Goal: Transaction & Acquisition: Purchase product/service

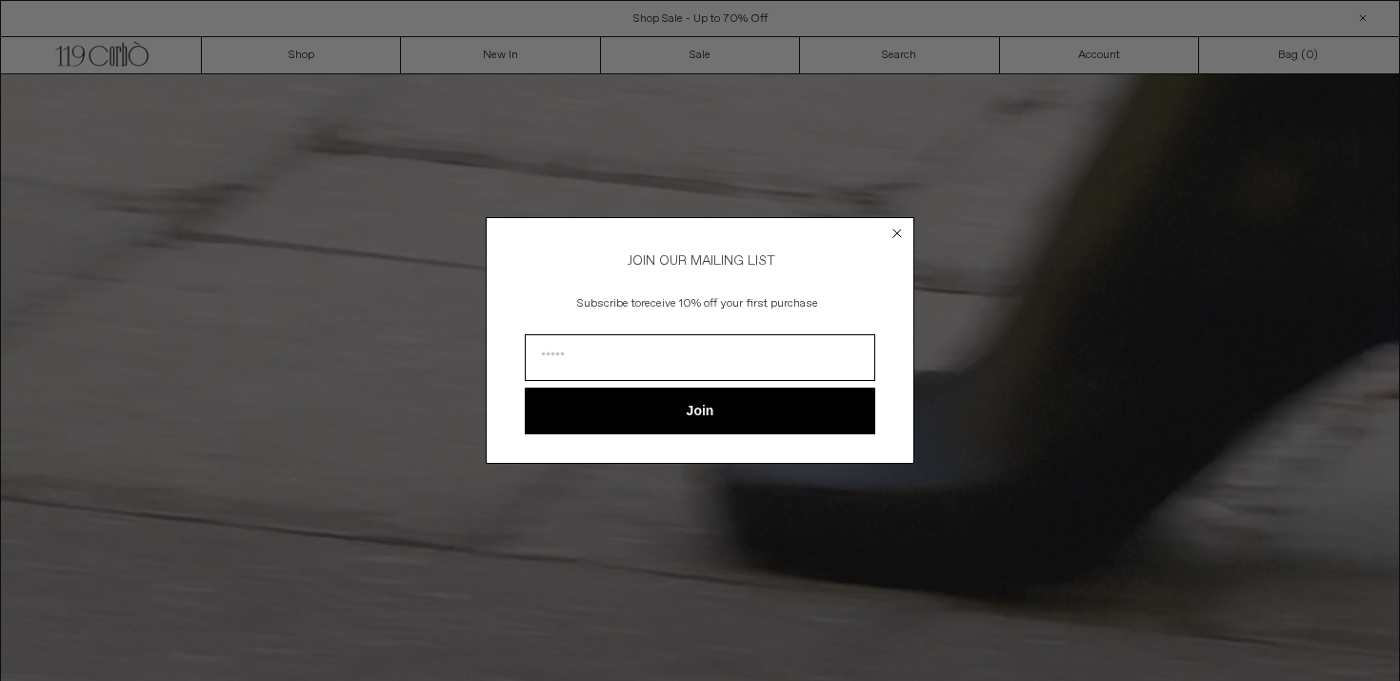
click at [285, 61] on div "Close dialog JOIN OUR MAILING LIST Subscribe to receive 10% off your first purc…" at bounding box center [700, 340] width 1400 height 681
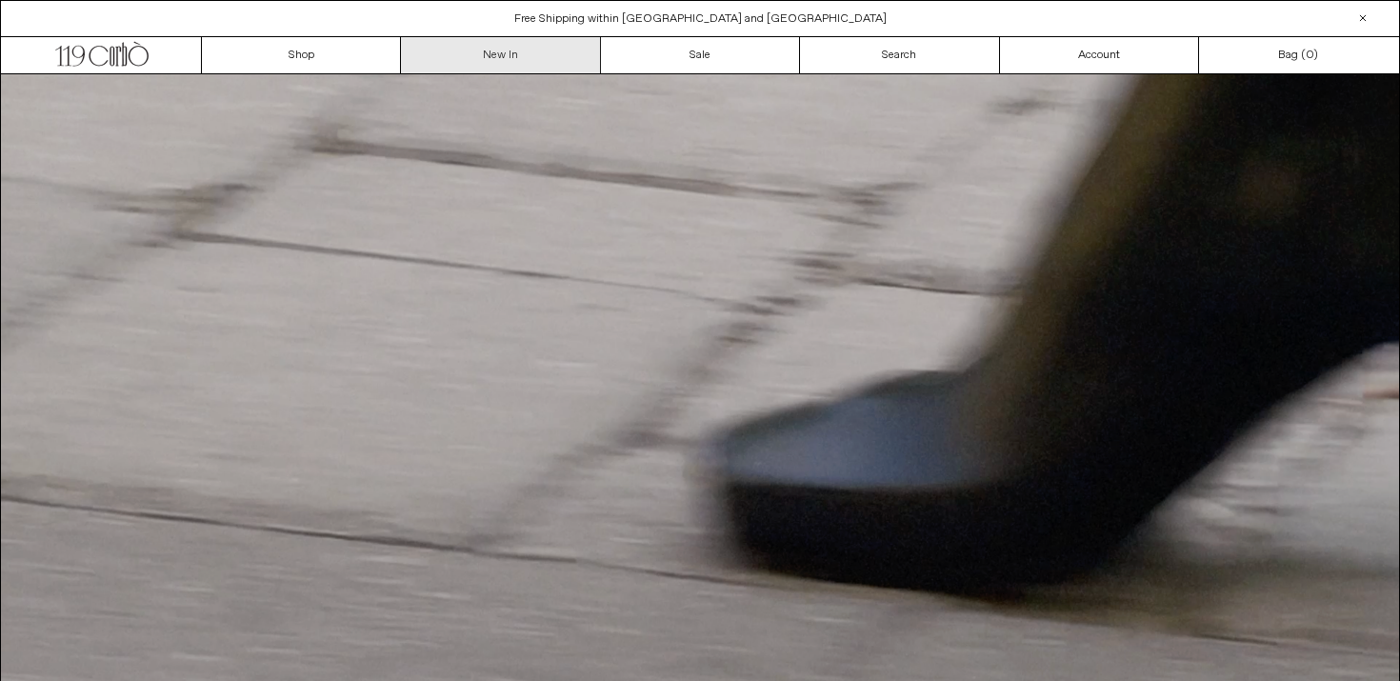
click at [497, 57] on link "New In" at bounding box center [500, 55] width 199 height 36
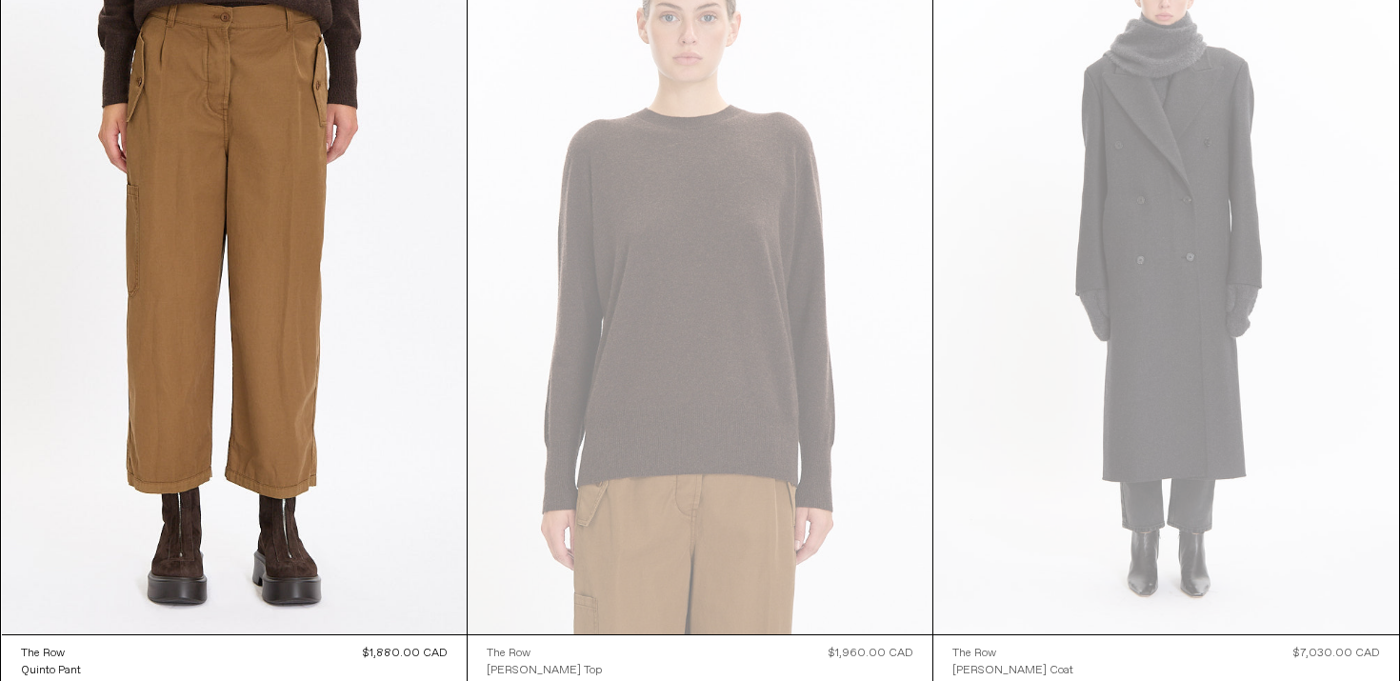
scroll to position [7699, 0]
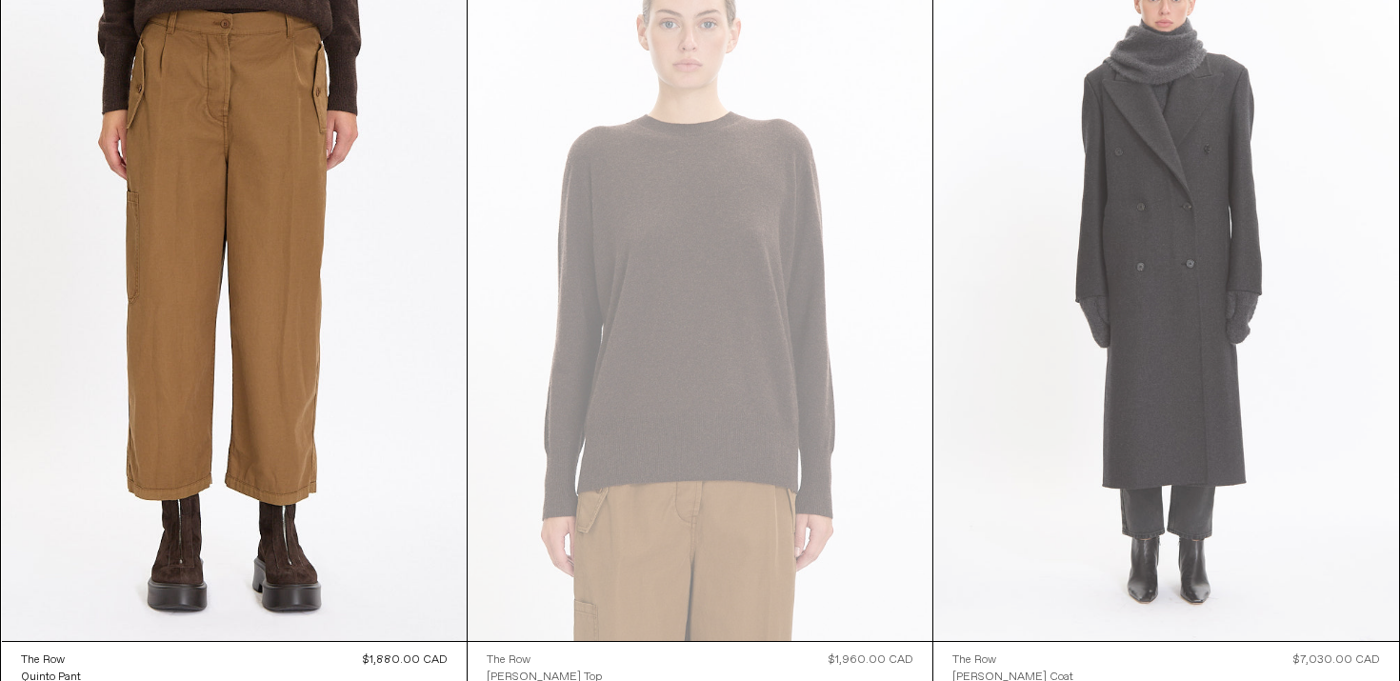
click at [1207, 260] on at bounding box center [1166, 292] width 465 height 698
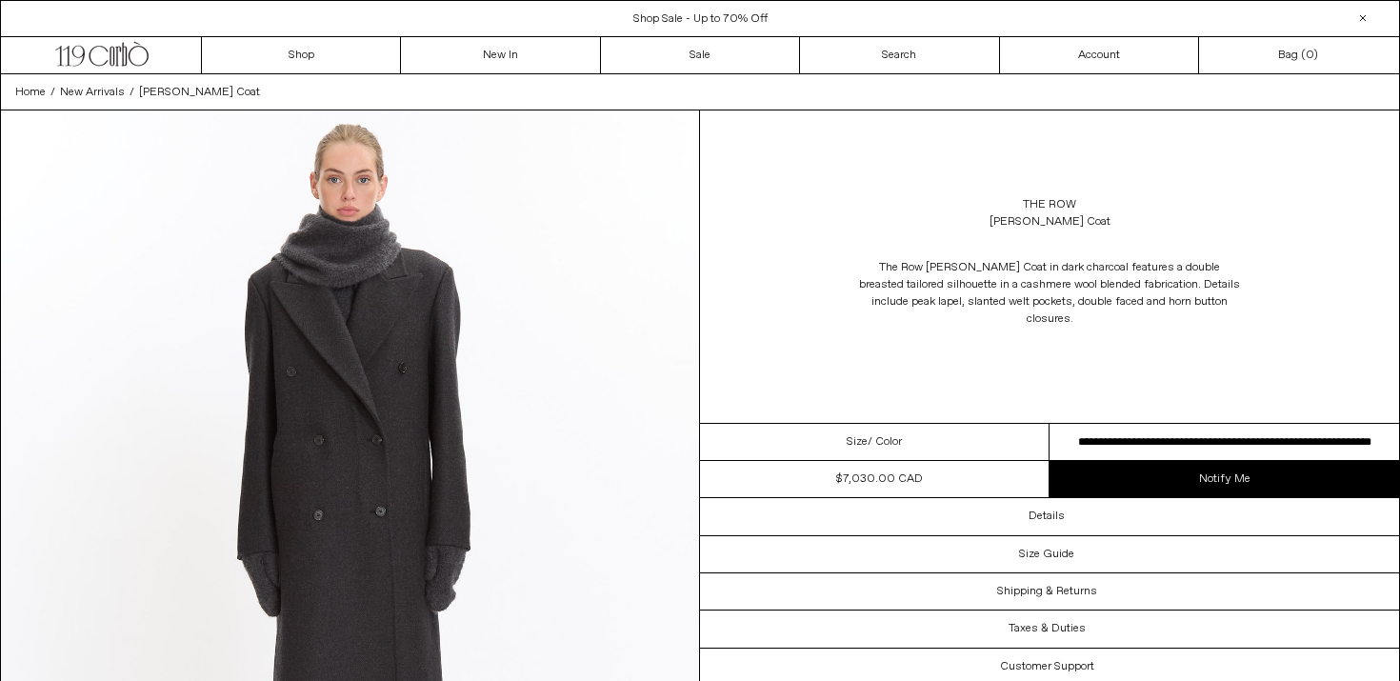
click at [1179, 428] on select "**********" at bounding box center [1225, 442] width 350 height 37
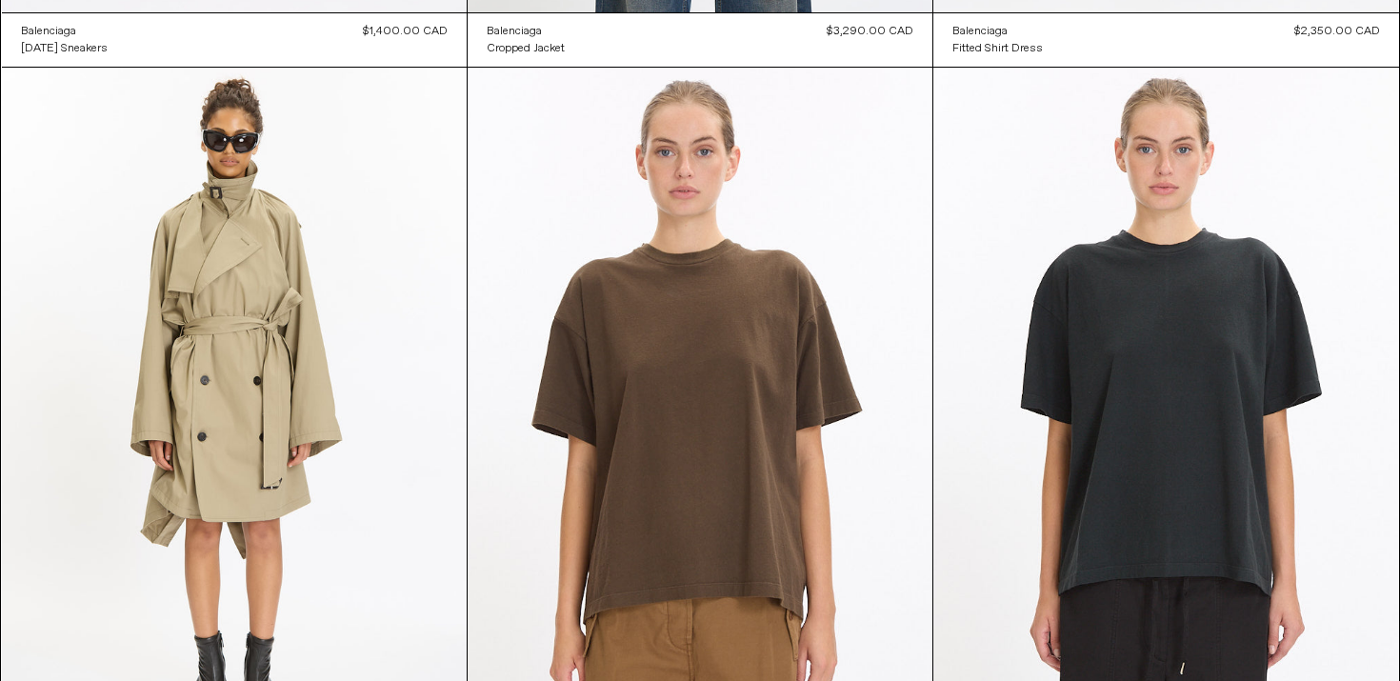
scroll to position [6069, 0]
